Goal: Task Accomplishment & Management: Manage account settings

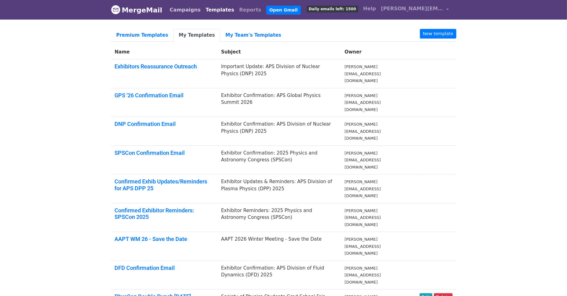
click at [184, 6] on link "Campaigns" at bounding box center [185, 10] width 36 height 12
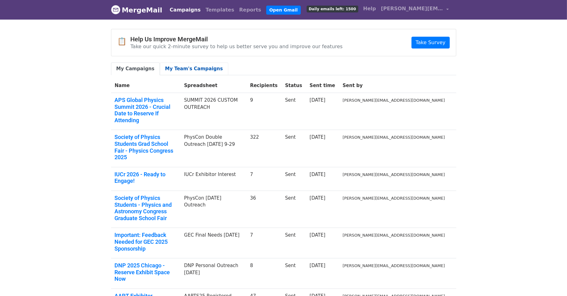
click at [186, 66] on link "My Team's Campaigns" at bounding box center [194, 69] width 68 height 13
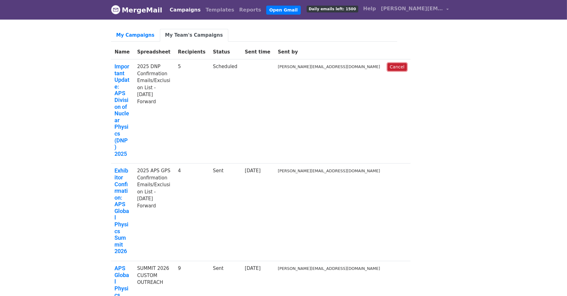
click at [388, 66] on link "Cancel" at bounding box center [397, 67] width 19 height 8
